Goal: Check status: Check status

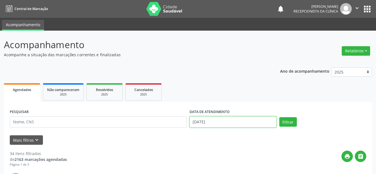
click at [253, 121] on input "[DATE]" at bounding box center [232, 121] width 87 height 11
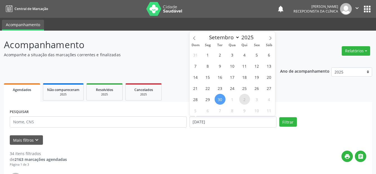
click at [245, 100] on span "2" at bounding box center [244, 99] width 11 height 11
type input "[DATE]"
click at [245, 100] on span "2" at bounding box center [244, 99] width 11 height 11
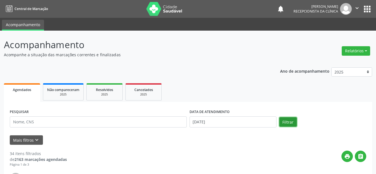
click at [290, 121] on button "Filtrar" at bounding box center [288, 121] width 18 height 9
click at [35, 138] on icon "keyboard_arrow_down" at bounding box center [37, 140] width 6 height 6
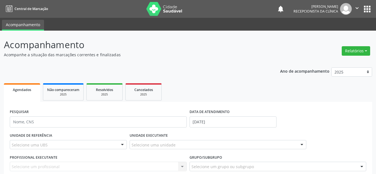
click at [64, 148] on div "Selecione uma UBS" at bounding box center [68, 144] width 117 height 9
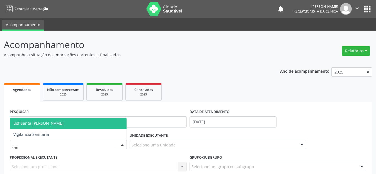
type input "sant"
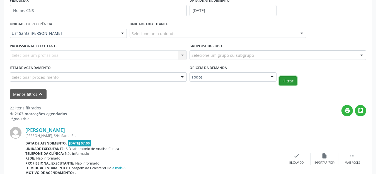
click at [290, 81] on button "Filtrar" at bounding box center [288, 80] width 18 height 9
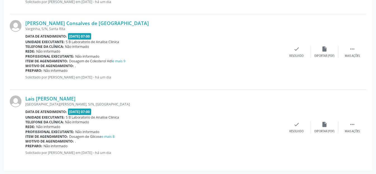
scroll to position [779, 0]
